Goal: Task Accomplishment & Management: Manage account settings

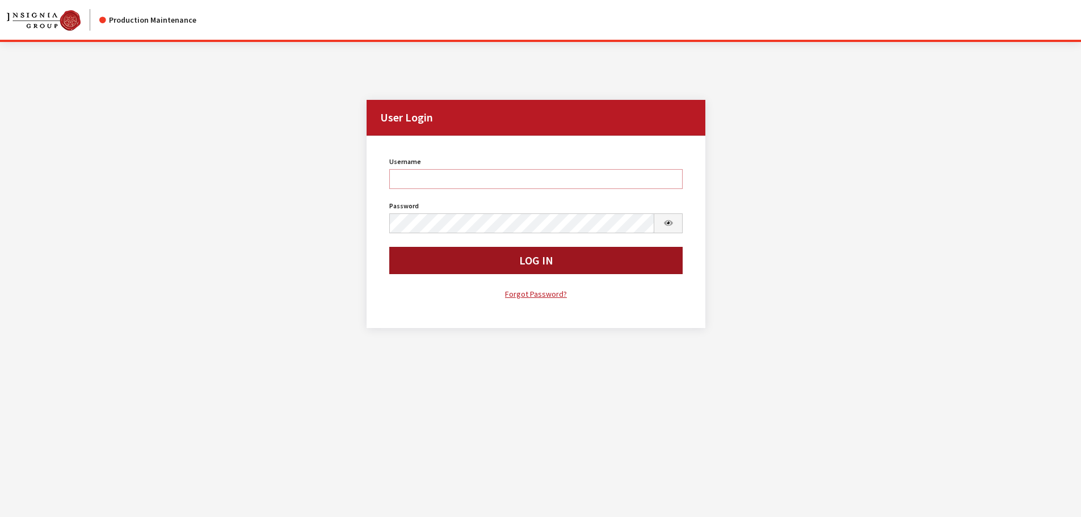
type input "cdorton"
click at [507, 263] on button "Log In" at bounding box center [536, 260] width 294 height 27
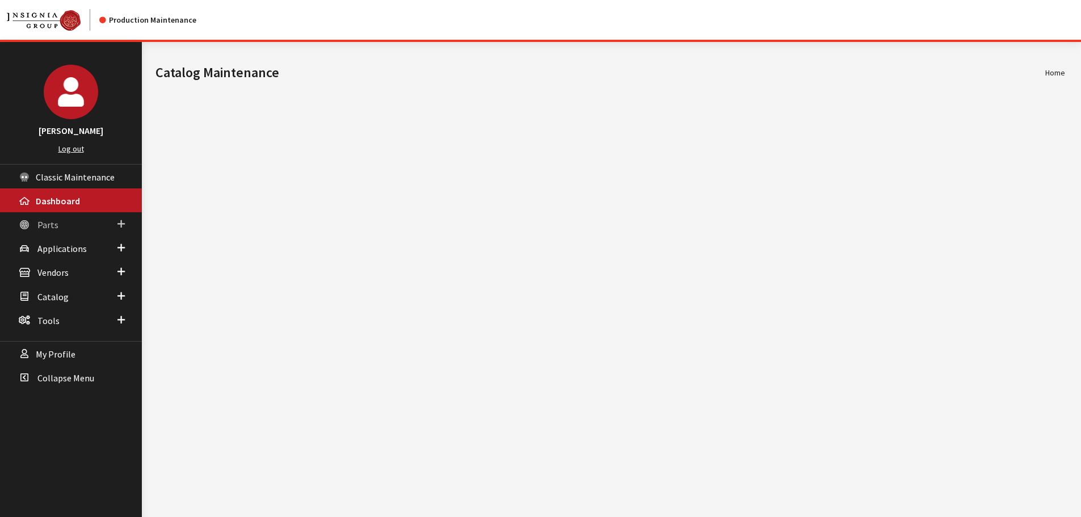
click at [50, 221] on span "Parts" at bounding box center [47, 224] width 21 height 11
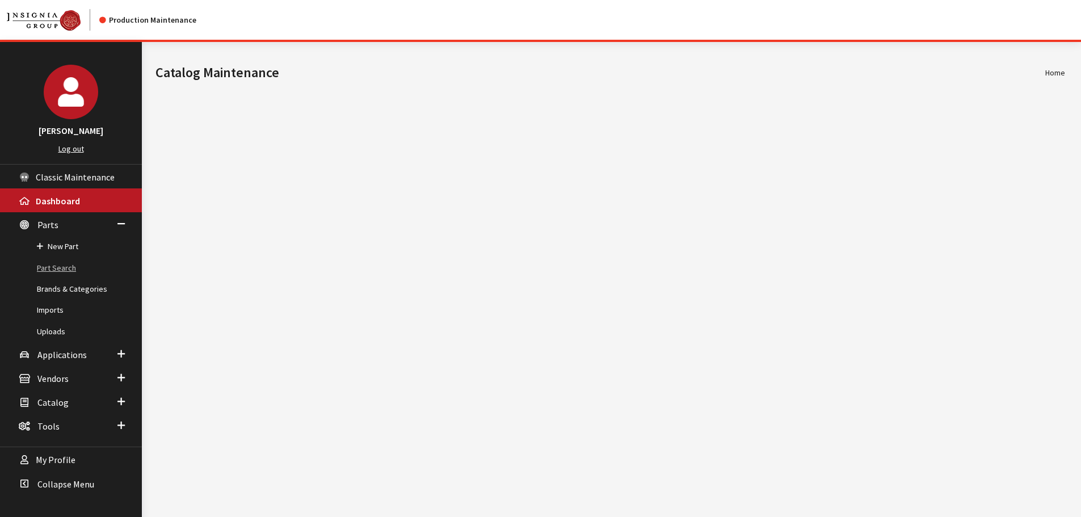
click at [61, 274] on link "Part Search" at bounding box center [71, 268] width 142 height 21
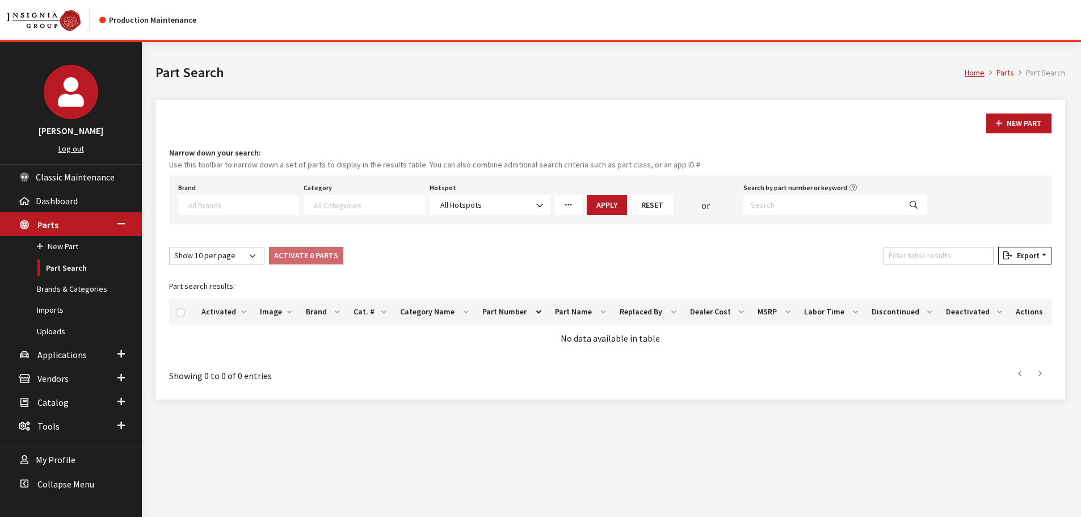
select select
click at [840, 207] on input "Search by part number or keyword" at bounding box center [821, 205] width 157 height 20
type input "000096706A"
select select
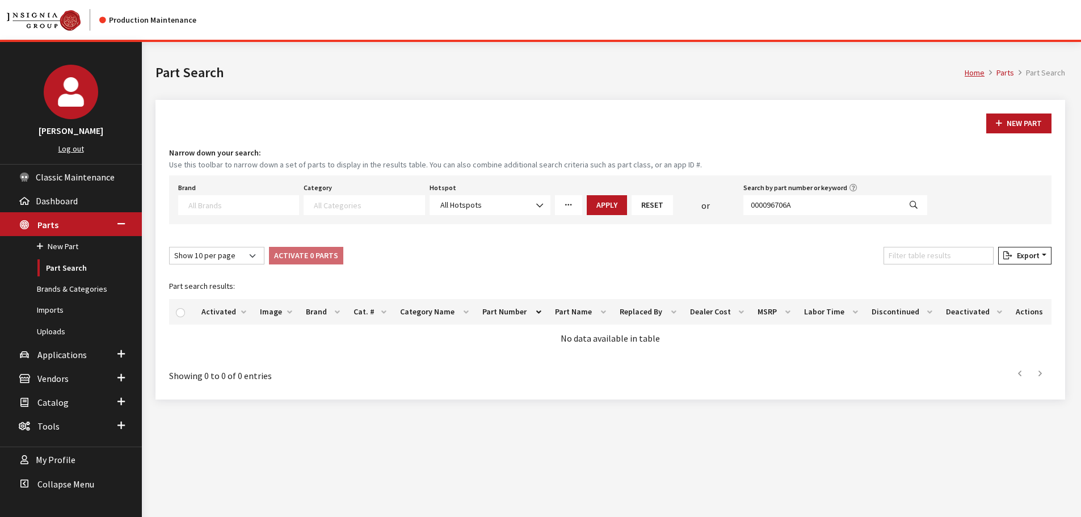
select select
click at [828, 216] on div "Brand Acura Alfa Romeo Audi BMW DoubleTake Ford Ford Racing GM GST Honda Hyunda…" at bounding box center [610, 199] width 882 height 49
click at [814, 207] on input "000096706A" at bounding box center [821, 205] width 157 height 20
select select
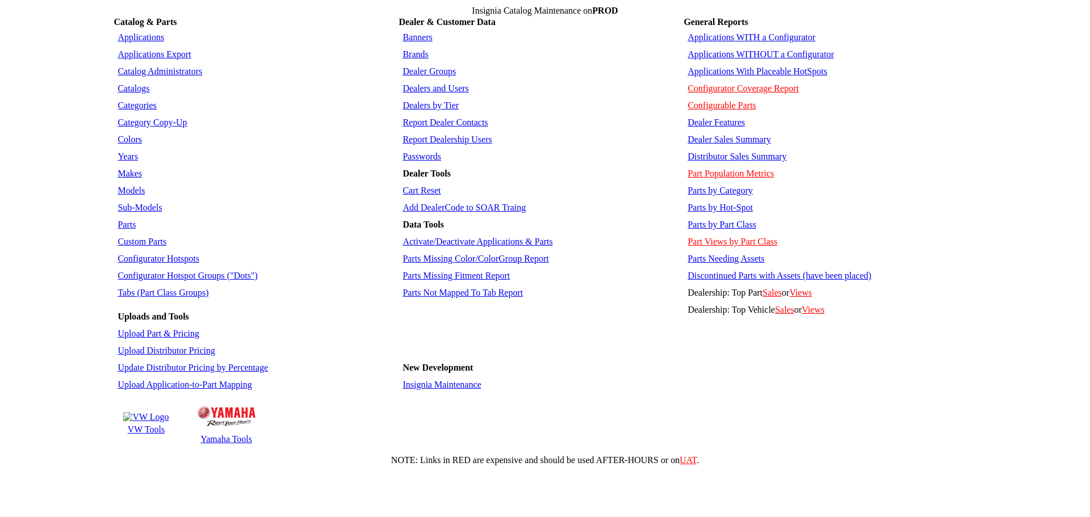
click at [127, 134] on link "Colors" at bounding box center [129, 139] width 24 height 10
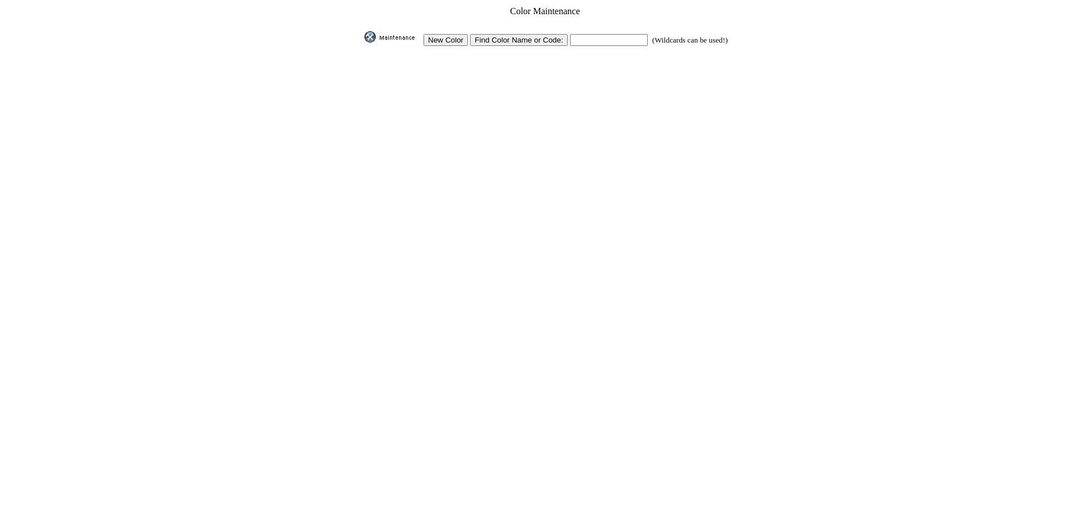
click input "text"
type input "mountain lake"
click input "image"
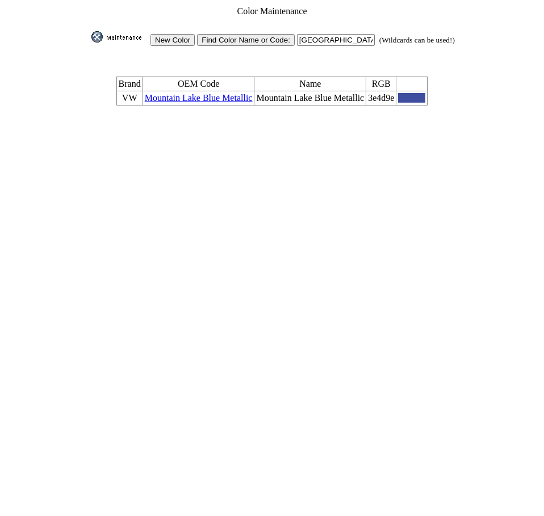
click at [201, 91] on td "Mountain Lake Blue Metallic" at bounding box center [198, 98] width 112 height 14
click at [201, 93] on link "Mountain Lake Blue Metallic" at bounding box center [199, 98] width 108 height 10
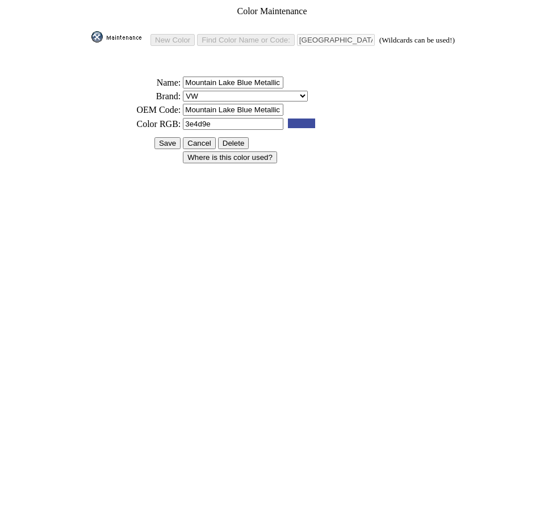
click at [221, 119] on input "3e4d9e" at bounding box center [233, 124] width 100 height 12
paste input "173059"
click at [221, 119] on input "173059" at bounding box center [233, 124] width 100 height 12
type input "173059"
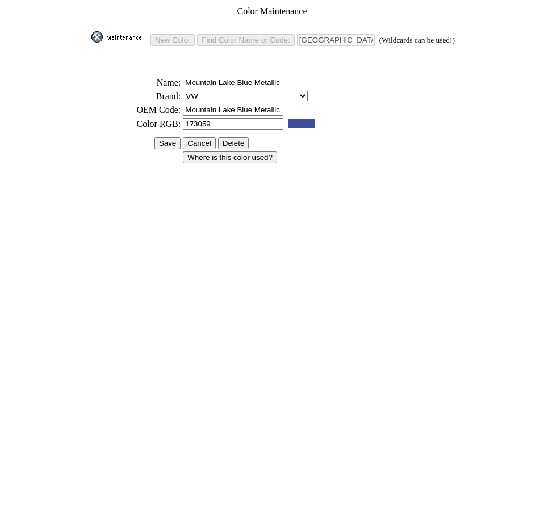
click at [165, 138] on input "Save" at bounding box center [167, 143] width 26 height 12
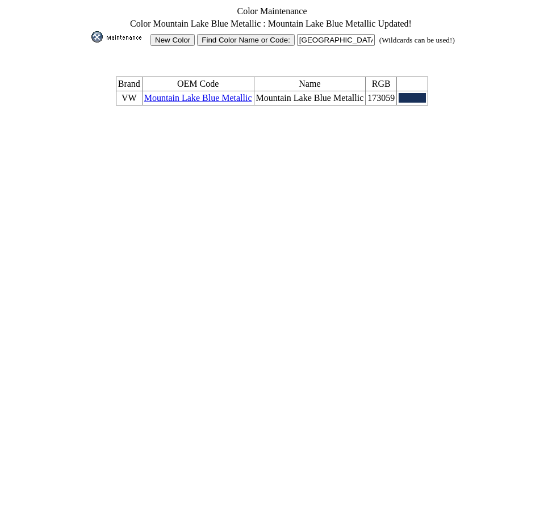
click at [124, 37] on img at bounding box center [119, 36] width 57 height 11
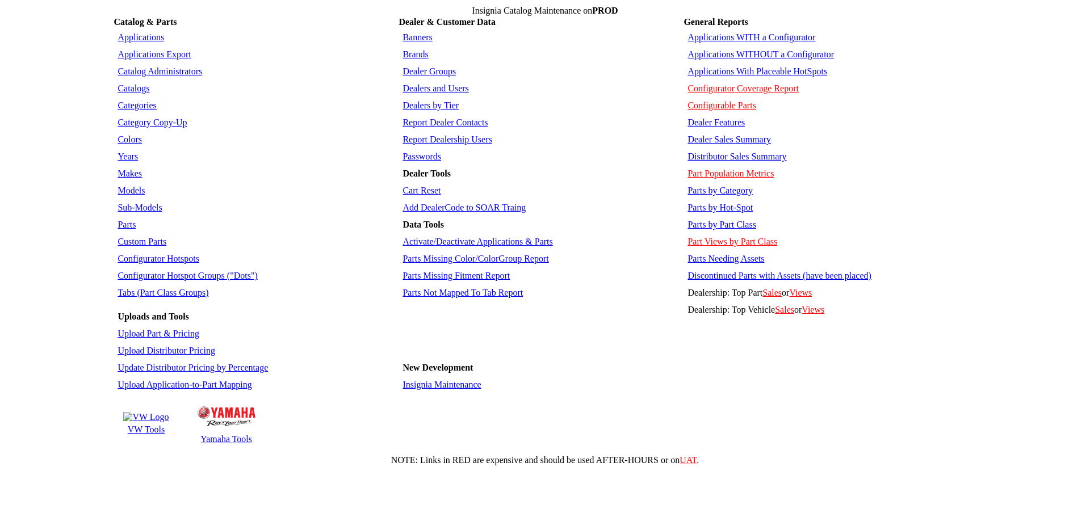
click at [543, 183] on td "Parts by Category" at bounding box center [829, 191] width 290 height 16
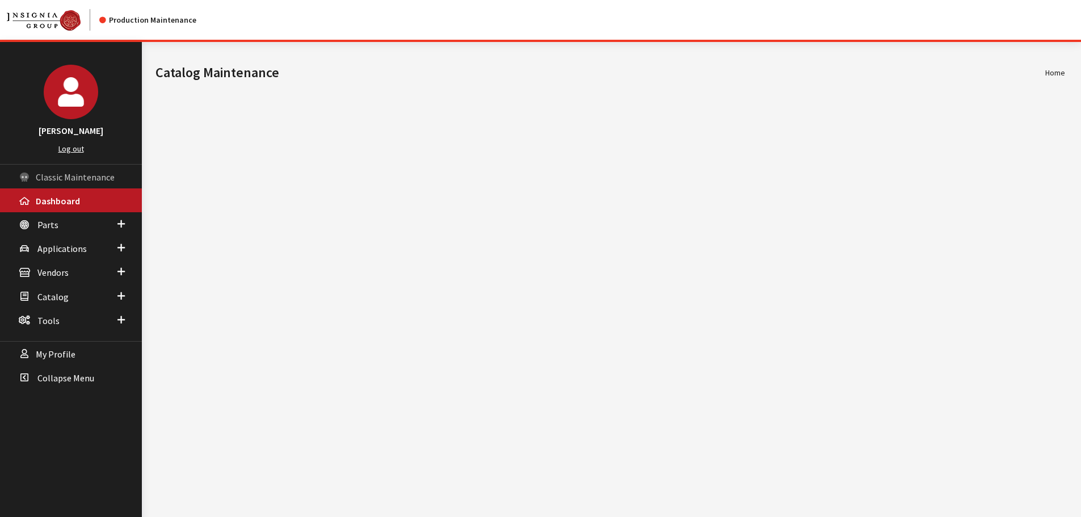
click at [61, 168] on link "Classic Maintenance" at bounding box center [71, 177] width 142 height 24
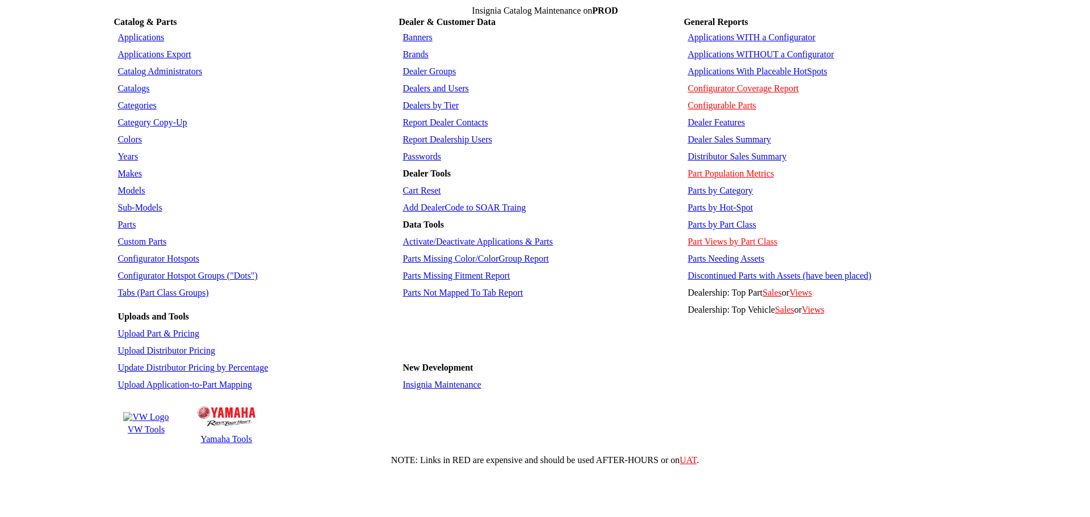
click at [430, 83] on link "Dealers and Users" at bounding box center [435, 88] width 66 height 10
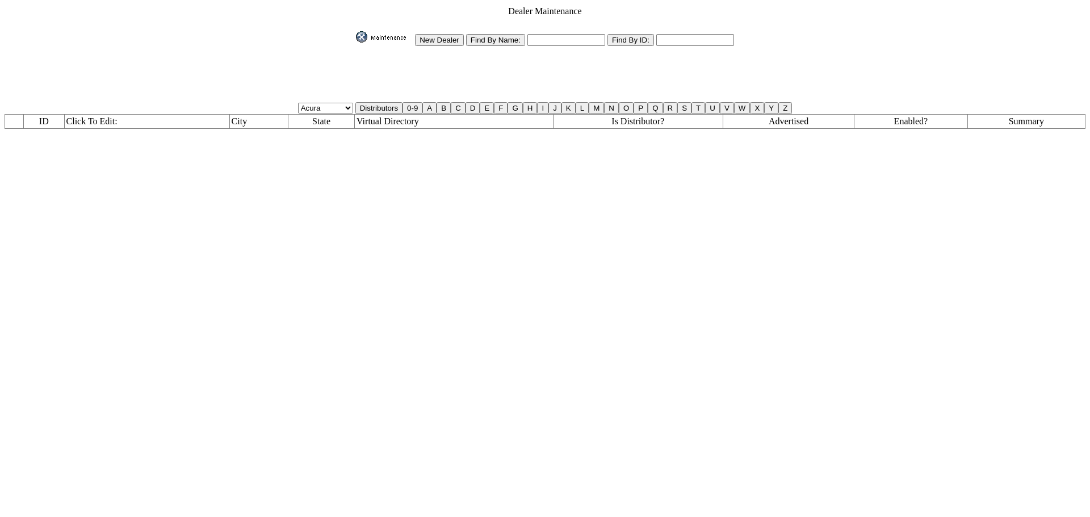
click at [552, 35] on input "text" at bounding box center [566, 40] width 78 height 12
type input "qa"
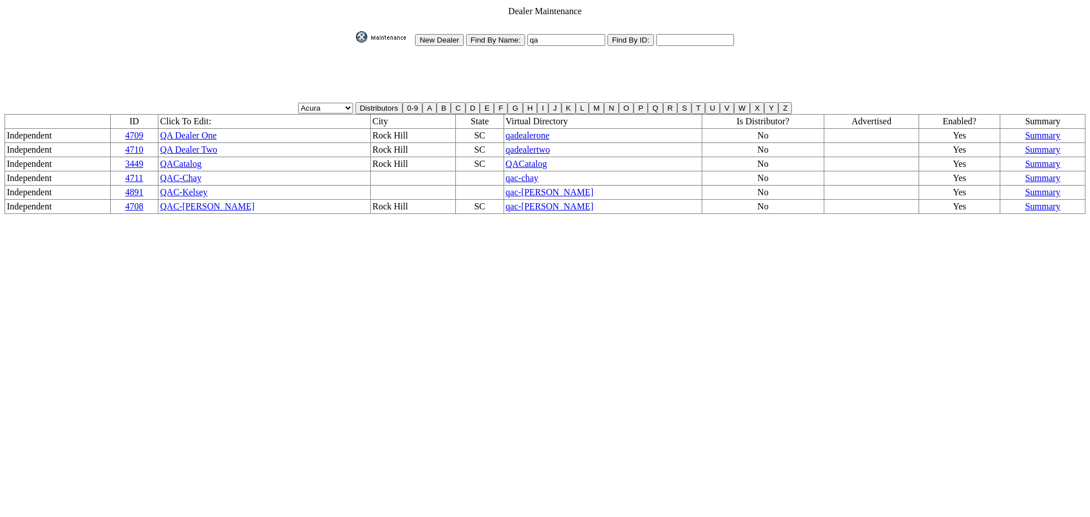
click at [201, 159] on link "QACatalog" at bounding box center [180, 164] width 41 height 10
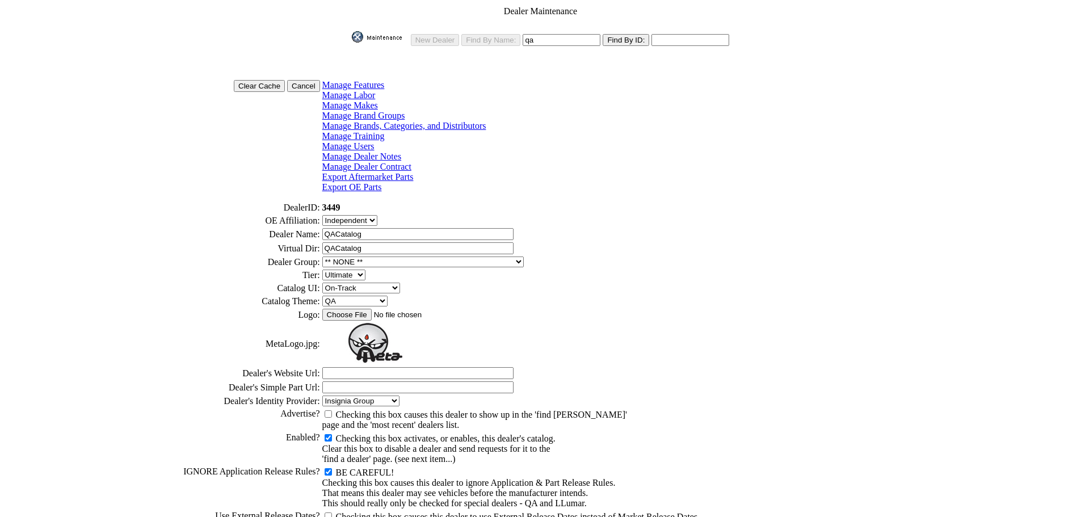
click at [281, 83] on input "Clear Cache" at bounding box center [259, 86] width 51 height 12
